Goal: Information Seeking & Learning: Learn about a topic

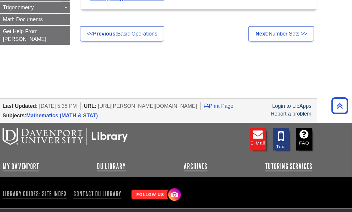
scroll to position [535, 0]
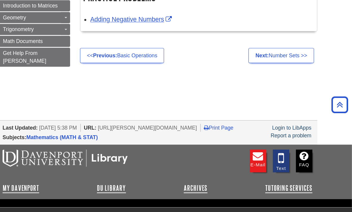
click at [141, 22] on link "Adding Negative Numbers" at bounding box center [153, 19] width 76 height 6
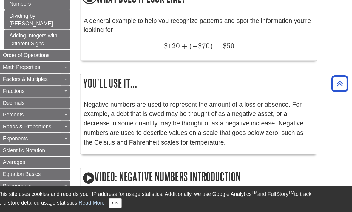
scroll to position [224, 0]
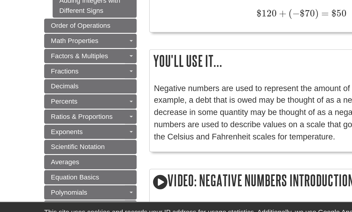
click at [113, 39] on div "What does it look like? A general example to help you recognize patterns and sp…" at bounding box center [213, 38] width 215 height 71
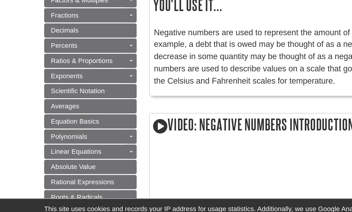
scroll to position [261, 0]
click at [78, 96] on link "Exponents" at bounding box center [64, 101] width 66 height 10
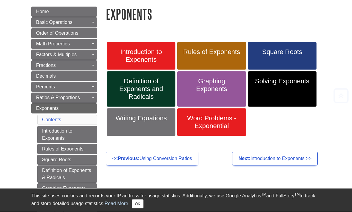
scroll to position [68, 0]
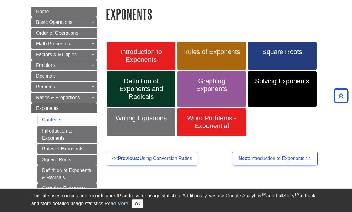
click at [230, 55] on span "Rules of Exponents" at bounding box center [212, 52] width 60 height 8
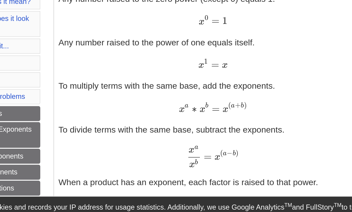
scroll to position [170, 0]
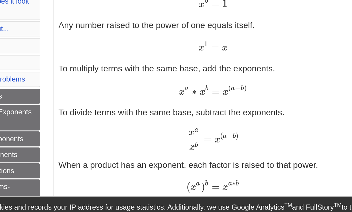
click at [210, 48] on p "Any number raised to the zero power (except 0) equals 1. x 0 = 1 x 0 = 1 Any nu…" at bounding box center [213, 164] width 208 height 248
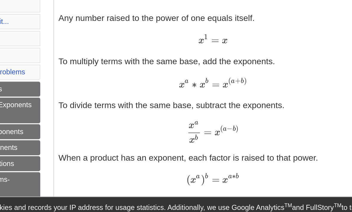
click at [211, 39] on p "Any number raised to the zero power (except 0) equals 1. x 0 = 1 x 0 = 1 Any nu…" at bounding box center [213, 159] width 208 height 248
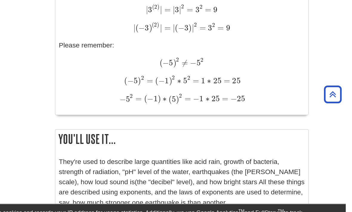
scroll to position [660, 0]
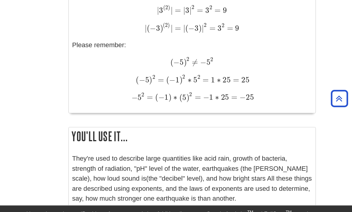
click at [249, 35] on span "9" at bounding box center [251, 35] width 5 height 8
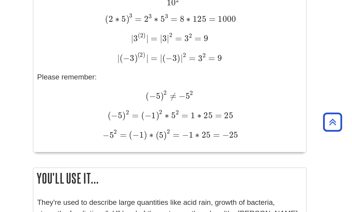
scroll to position [649, 0]
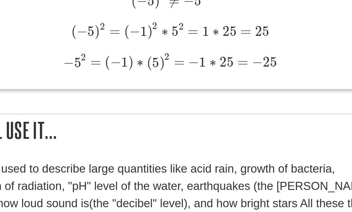
click at [150, 132] on h2 "You'll use it..." at bounding box center [213, 140] width 214 height 16
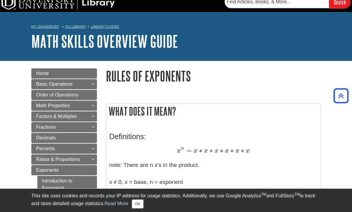
scroll to position [0, 0]
